Goal: Information Seeking & Learning: Understand process/instructions

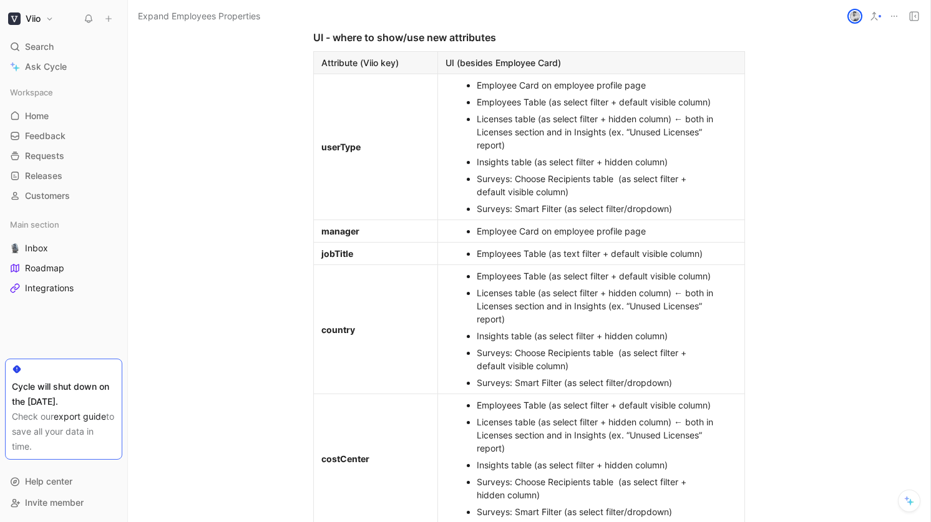
scroll to position [1457, 0]
click at [526, 168] on div "Insights table (as select filter + hidden column)" at bounding box center [598, 162] width 242 height 13
drag, startPoint x: 693, startPoint y: 104, endPoint x: 608, endPoint y: 102, distance: 85.5
click at [525, 96] on ul "Employee Card on employee profile page Employees Table (as select filter + defa…" at bounding box center [591, 147] width 301 height 140
click at [719, 108] on ul "Employee Card on employee profile page Employees Table (as select filter + defa…" at bounding box center [591, 147] width 301 height 140
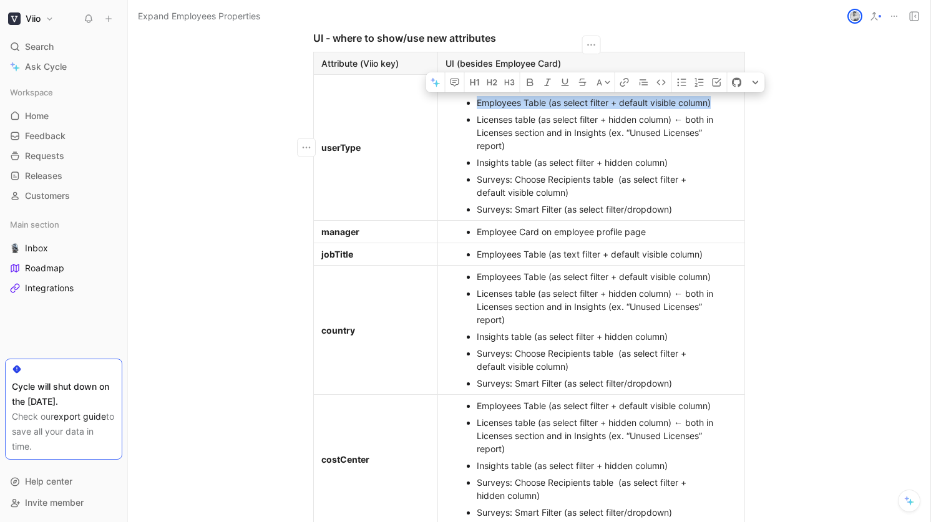
click at [717, 105] on ul "Employee Card on employee profile page Employees Table (as select filter + defa…" at bounding box center [591, 147] width 301 height 140
copy div "Employees Table (as select filter + default visible column)"
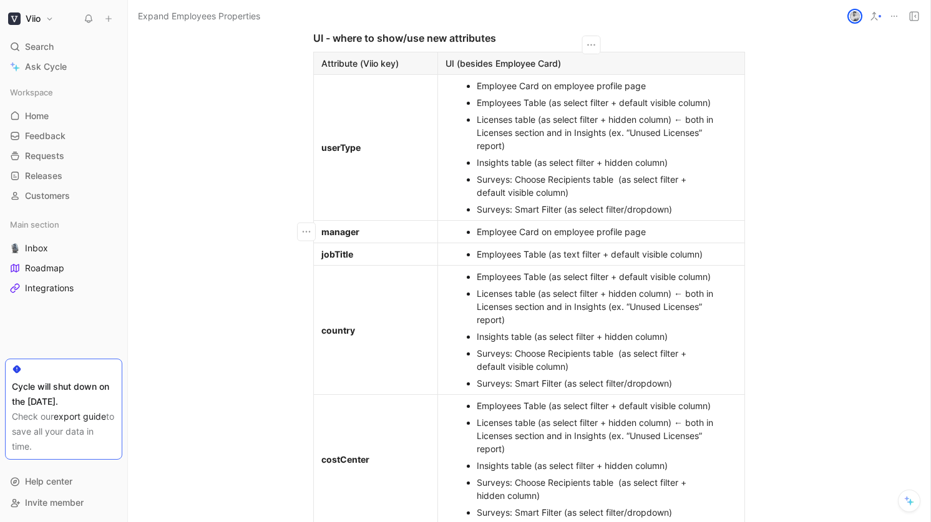
click at [670, 233] on div "Employee Card on employee profile page" at bounding box center [598, 231] width 242 height 13
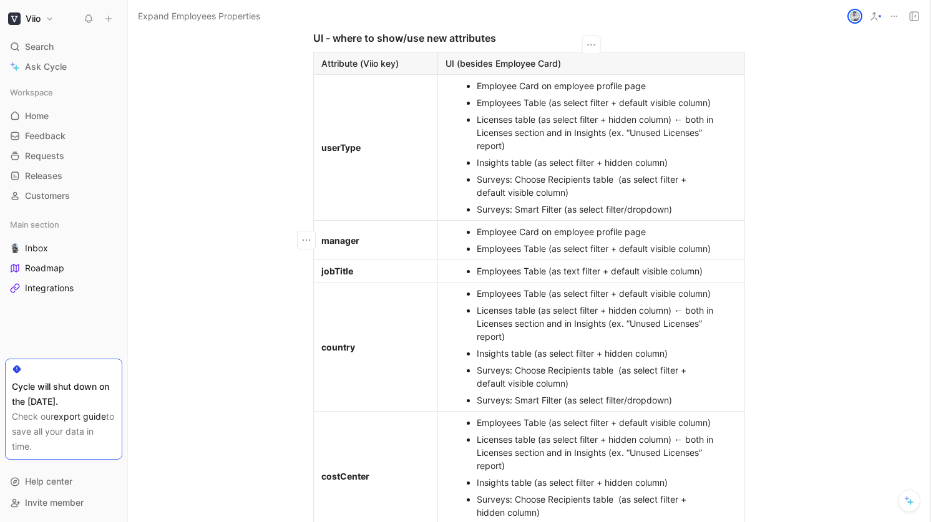
click at [658, 251] on div "Employees Table (as select filter + default visible column)" at bounding box center [598, 248] width 242 height 13
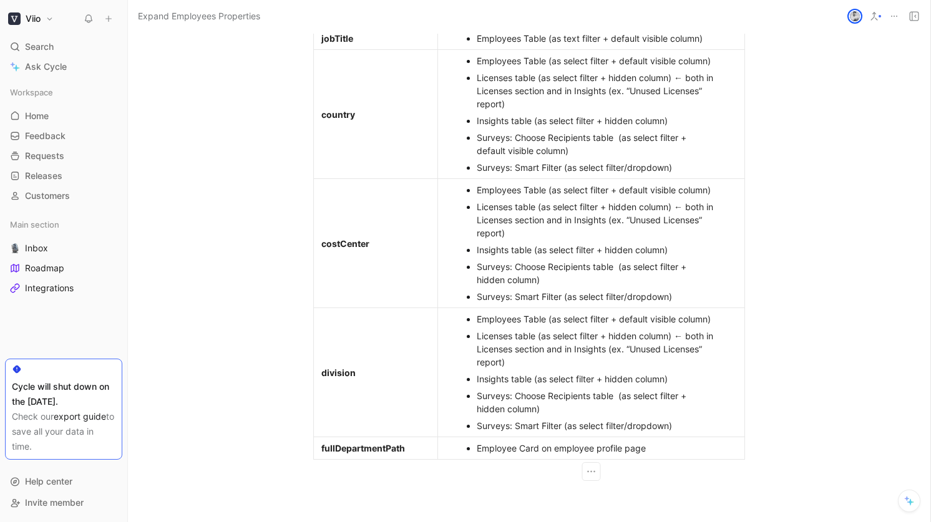
scroll to position [1696, 0]
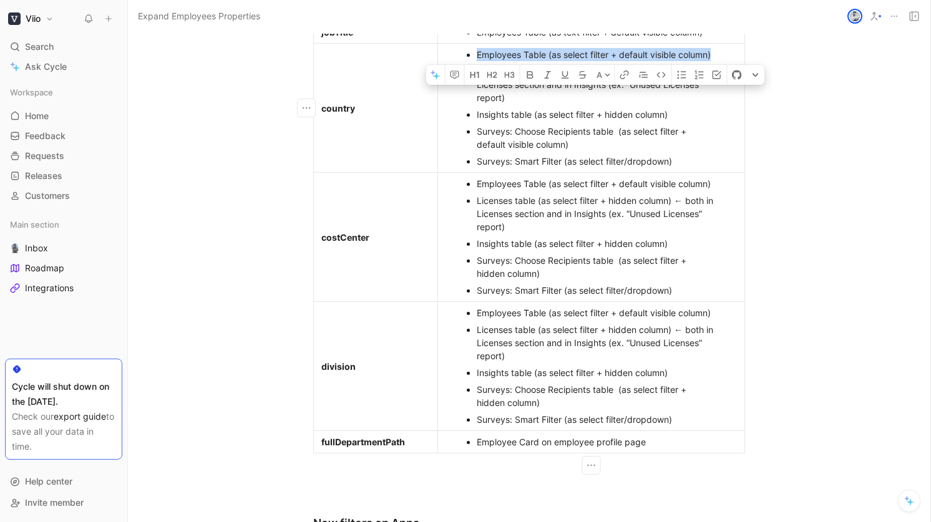
drag, startPoint x: 697, startPoint y: 56, endPoint x: 471, endPoint y: 54, distance: 226.5
click at [477, 54] on li "Employees Table (as select filter + default visible column)" at bounding box center [598, 54] width 242 height 17
copy div "Employees Table (as select filter + default visible column)"
click at [661, 442] on div "Employee Card on employee profile page" at bounding box center [598, 442] width 242 height 13
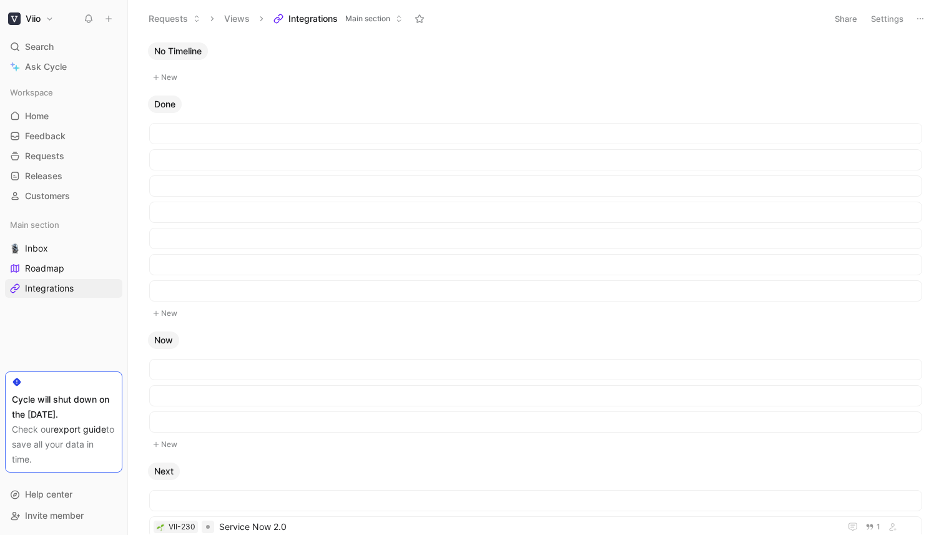
scroll to position [737, 0]
